Goal: Find specific page/section: Find specific page/section

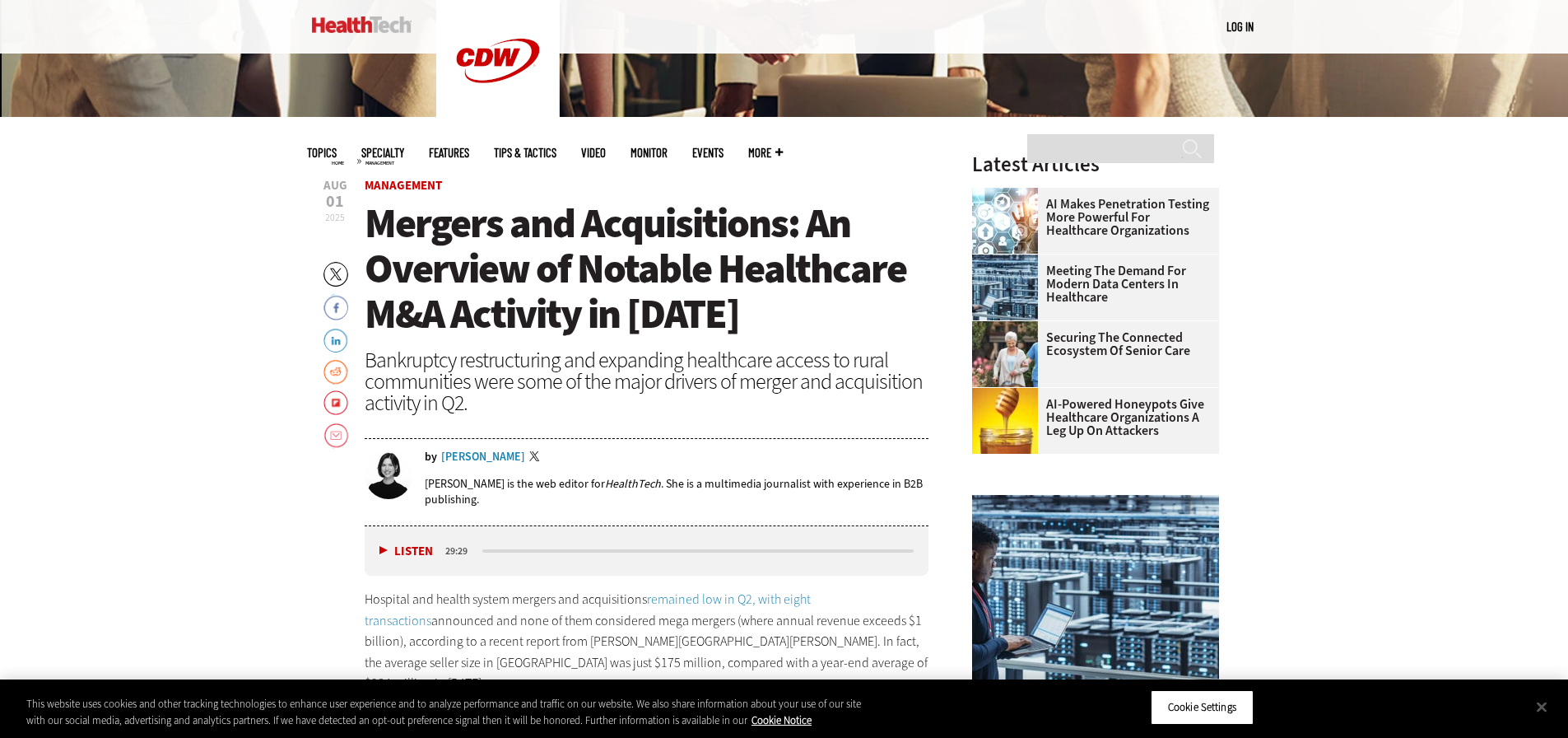
click at [480, 455] on div "Jordan Scott" at bounding box center [483, 456] width 84 height 12
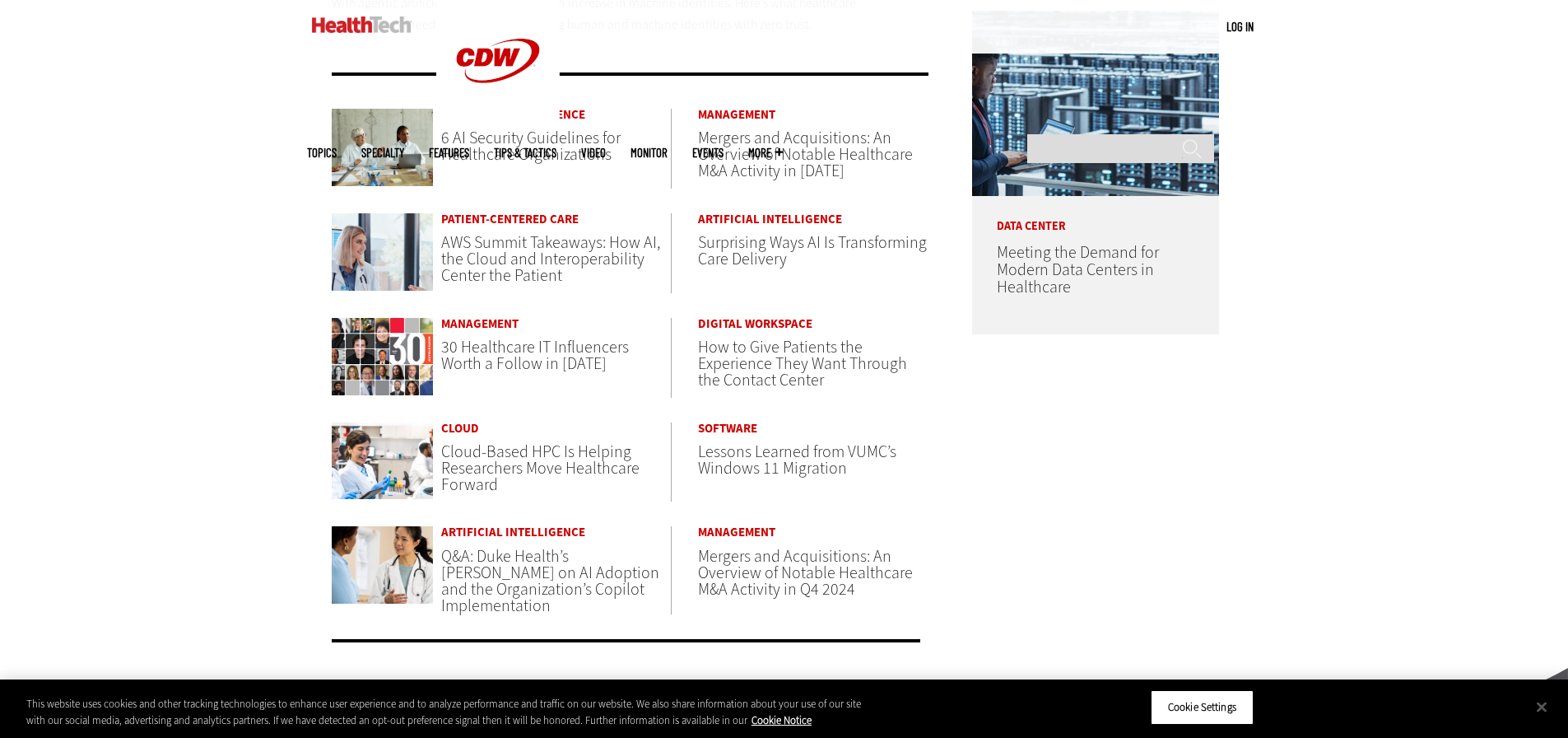
scroll to position [988, 0]
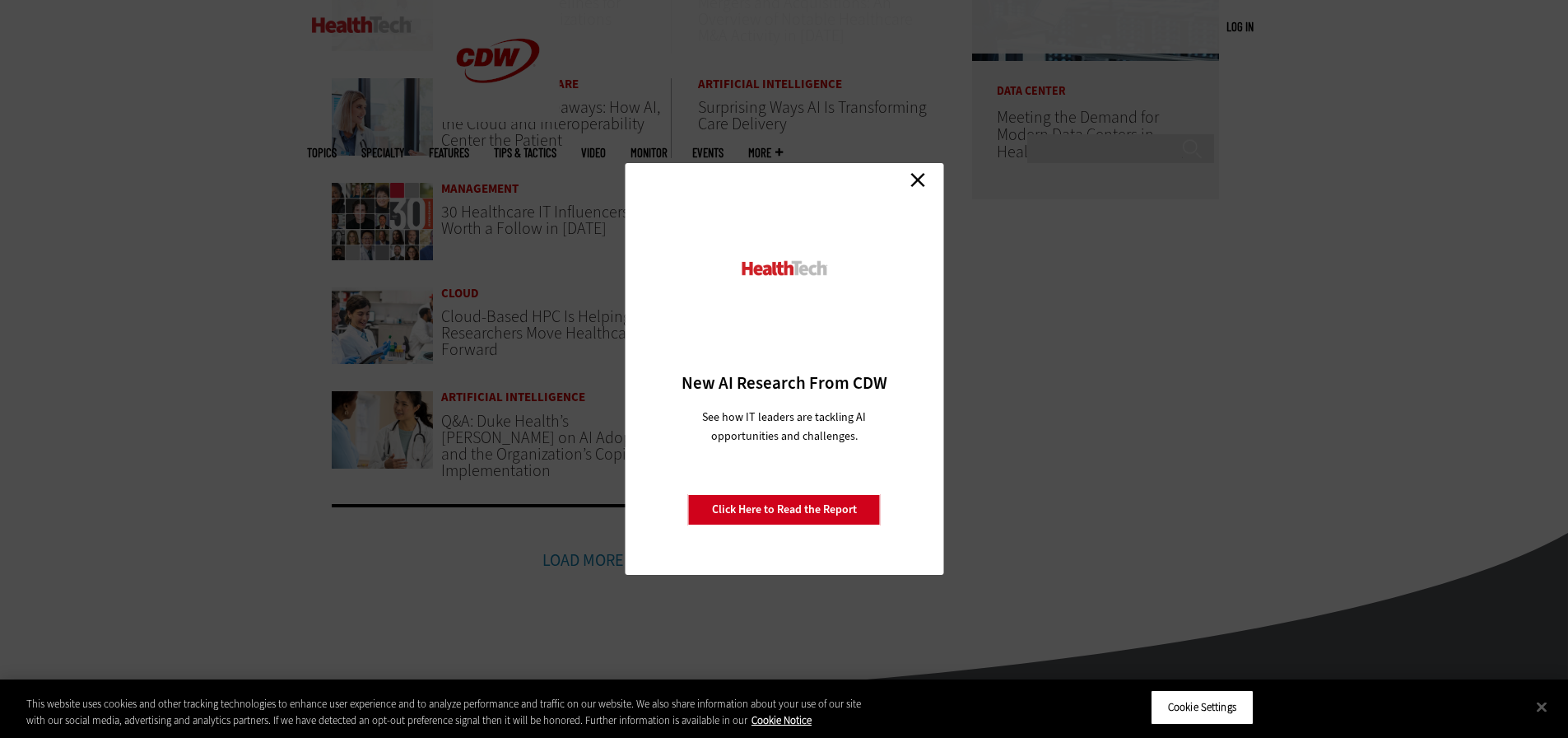
click at [925, 179] on link "Close" at bounding box center [917, 179] width 25 height 25
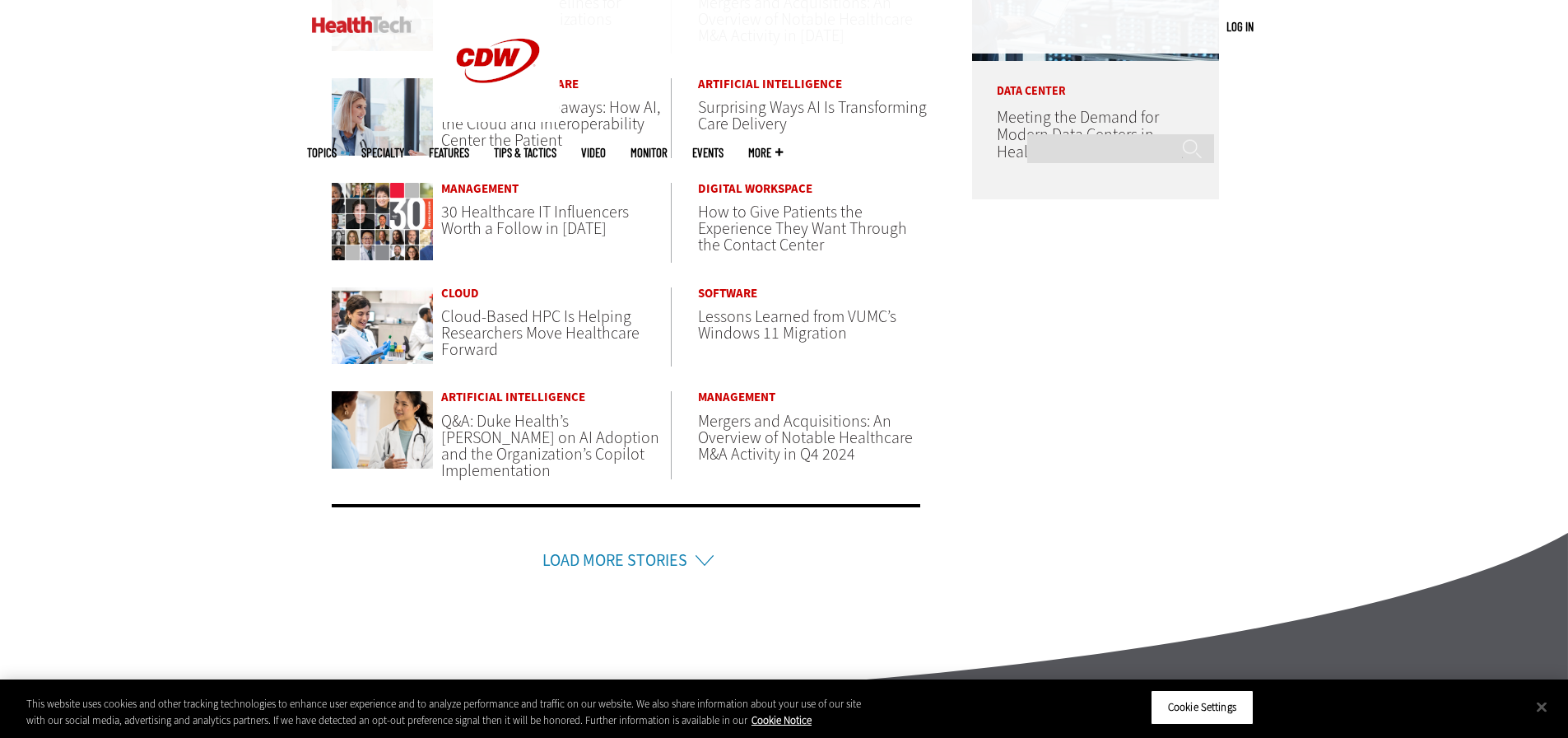
click at [650, 555] on link "Load More Stories" at bounding box center [615, 560] width 144 height 22
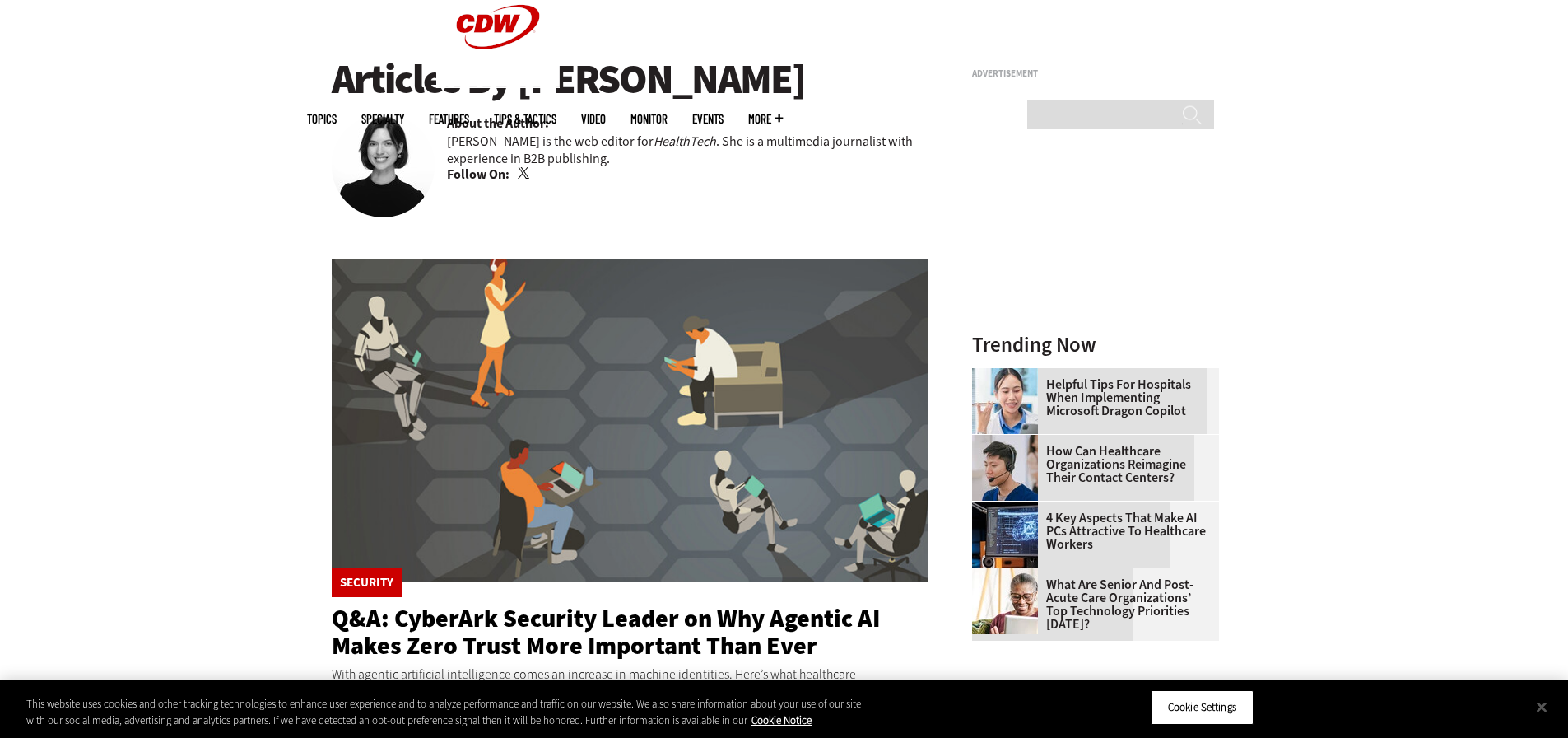
scroll to position [0, 0]
